Goal: Task Accomplishment & Management: Use online tool/utility

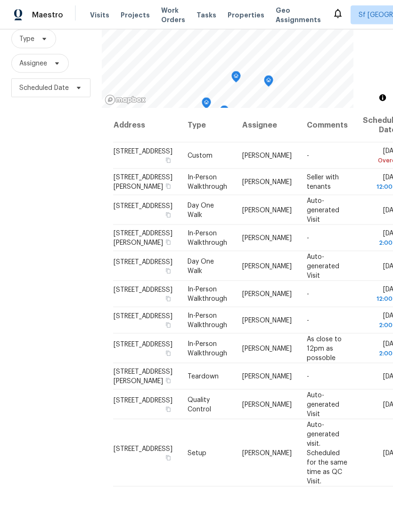
scroll to position [35, 0]
click at [63, 264] on div "Filters Reset ​ Type Assignee Scheduled Date" at bounding box center [51, 240] width 102 height 546
click at [62, 267] on div "Filters Reset ​ Type Assignee Scheduled Date" at bounding box center [51, 240] width 102 height 546
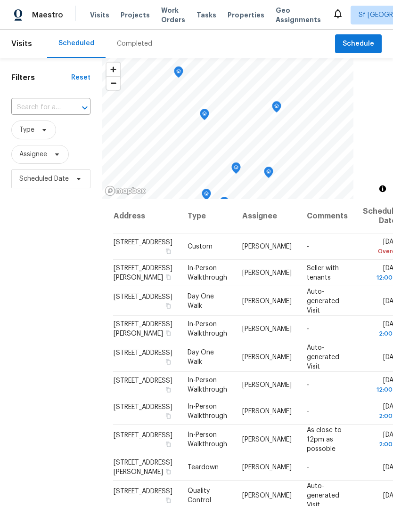
scroll to position [0, 0]
click at [170, 16] on span "Work Orders" at bounding box center [173, 15] width 24 height 19
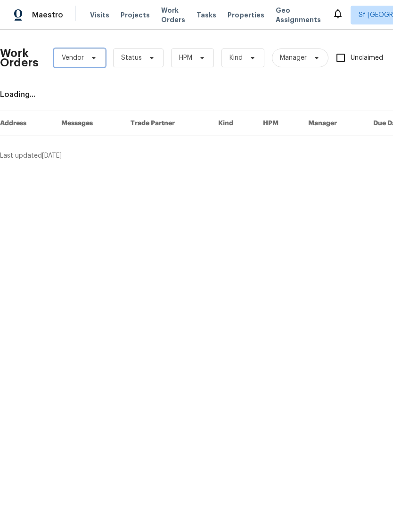
click at [85, 60] on span "Vendor" at bounding box center [80, 58] width 52 height 19
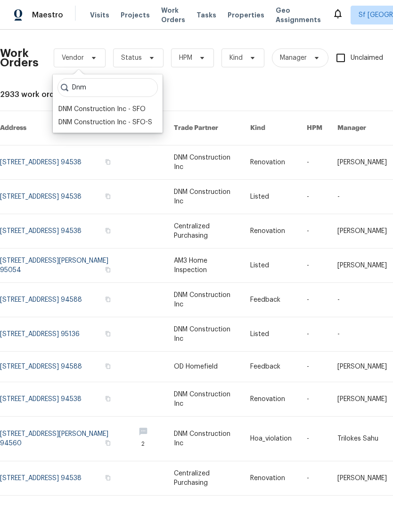
type input "Dnm"
click at [141, 109] on div "DNM Construction Inc - SFO" at bounding box center [101, 109] width 87 height 9
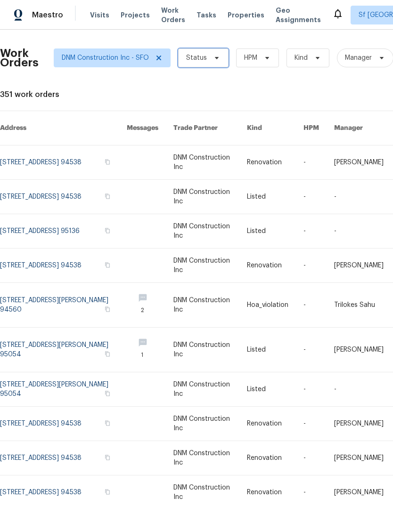
click at [201, 59] on span "Status" at bounding box center [196, 57] width 21 height 9
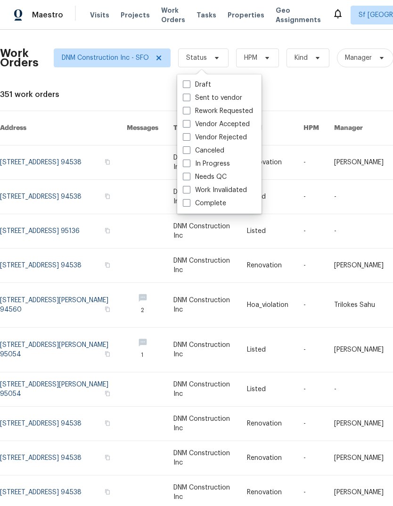
click at [220, 201] on label "Complete" at bounding box center [204, 203] width 43 height 9
click at [189, 201] on input "Complete" at bounding box center [186, 202] width 6 height 6
checkbox input "true"
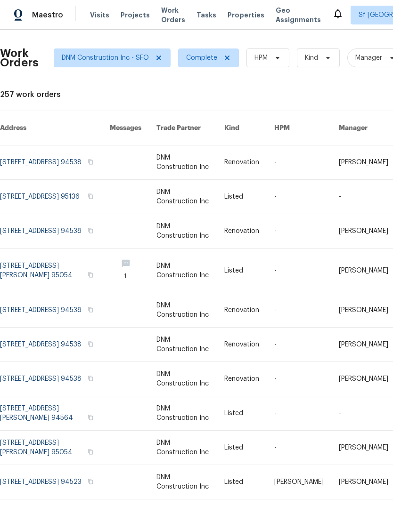
click at [93, 16] on span "Visits" at bounding box center [99, 14] width 19 height 9
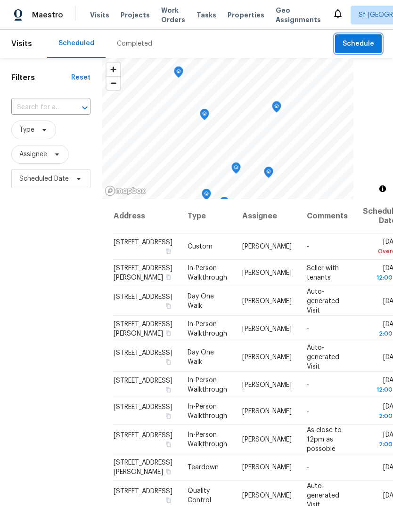
click at [368, 38] on span "Schedule" at bounding box center [358, 44] width 32 height 12
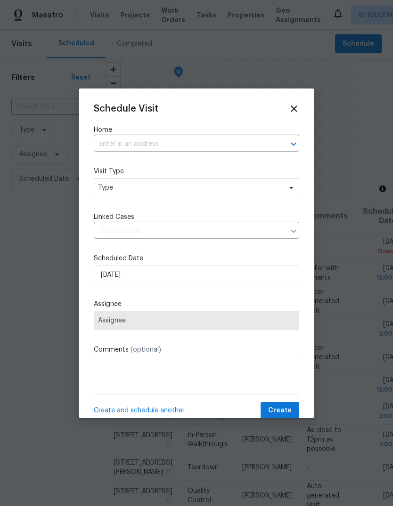
click at [230, 143] on input "text" at bounding box center [183, 144] width 179 height 15
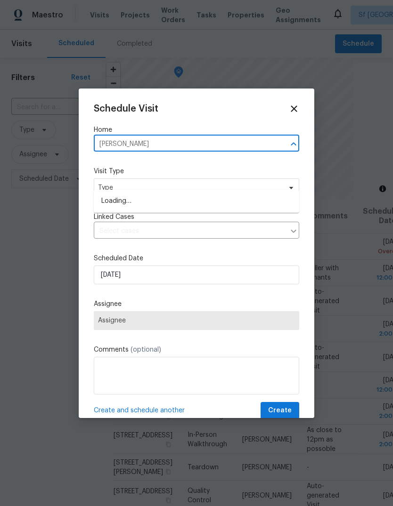
type input "lamp"
click at [212, 194] on li "[STREET_ADDRESS]" at bounding box center [196, 202] width 205 height 16
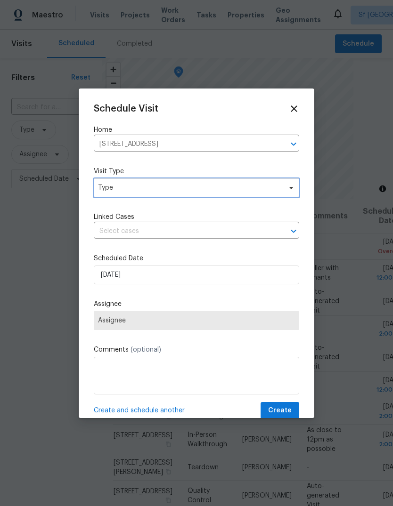
click at [187, 186] on span "Type" at bounding box center [189, 187] width 183 height 9
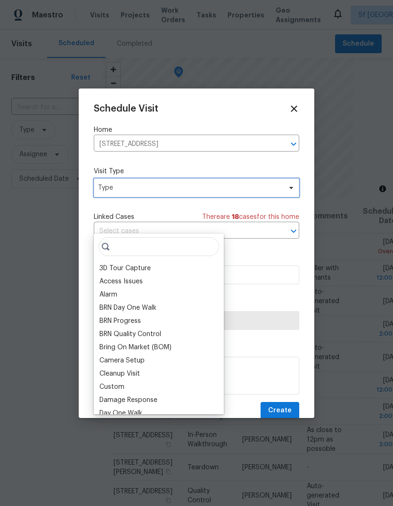
click at [180, 187] on span "Type" at bounding box center [189, 187] width 183 height 9
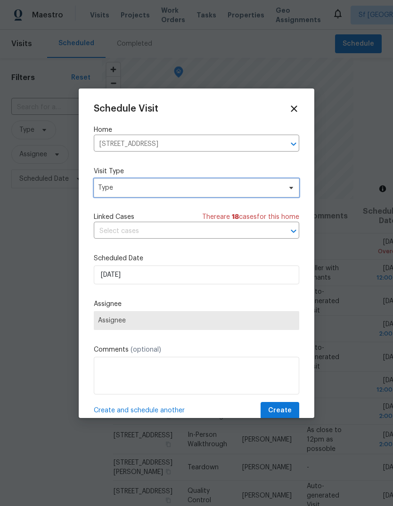
click at [186, 186] on span "Type" at bounding box center [189, 187] width 183 height 9
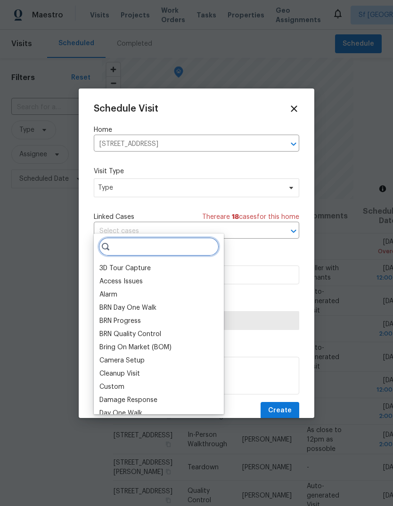
click at [179, 237] on input "search" at bounding box center [158, 246] width 121 height 19
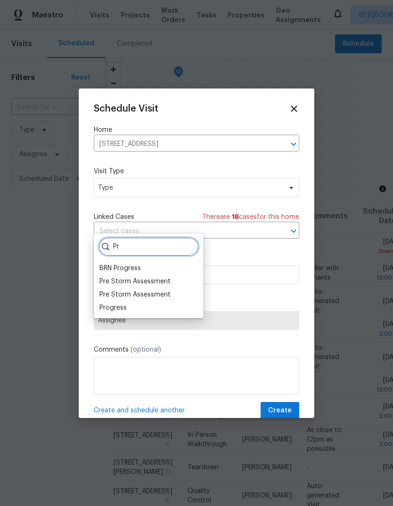
type input "Pr"
click at [123, 303] on div "Progress" at bounding box center [112, 307] width 27 height 9
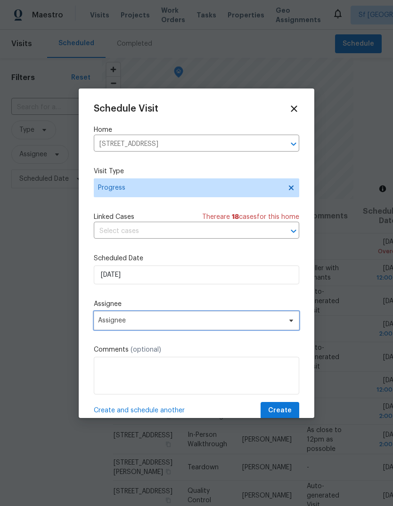
click at [130, 318] on span "Assignee" at bounding box center [196, 320] width 205 height 19
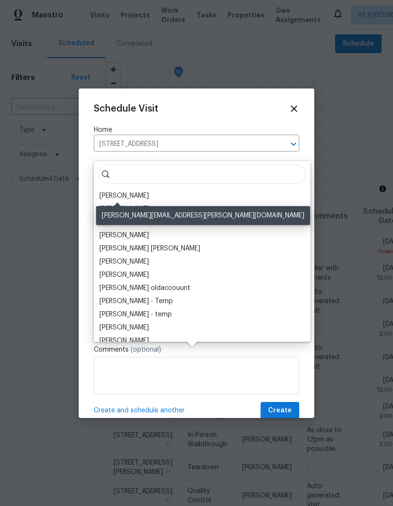
click at [133, 191] on div "[PERSON_NAME]" at bounding box center [123, 195] width 49 height 9
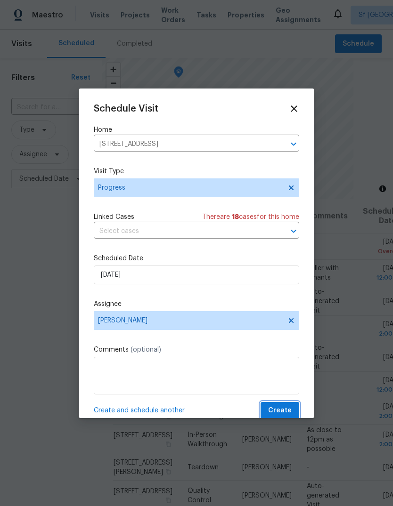
click at [283, 410] on span "Create" at bounding box center [280, 411] width 24 height 12
